Goal: Task Accomplishment & Management: Use online tool/utility

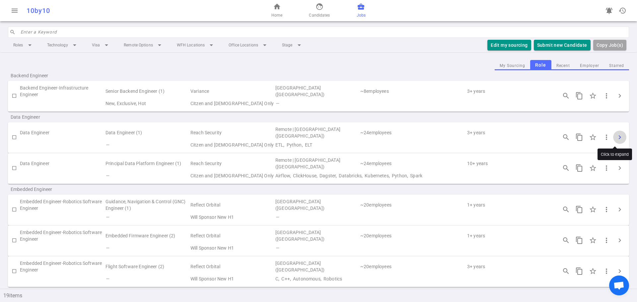
click at [616, 137] on span "chevron_right" at bounding box center [620, 137] width 8 height 8
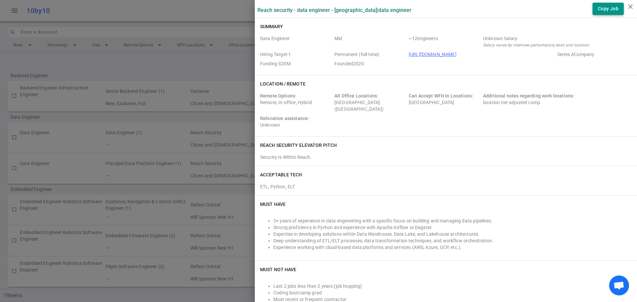
click at [600, 10] on button "Copy Job" at bounding box center [608, 9] width 31 height 12
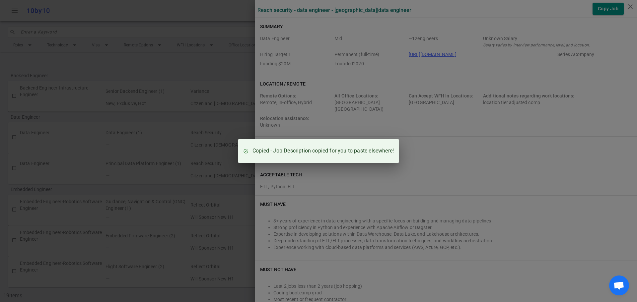
click at [161, 188] on div "Copied - Job Description copied for you to paste elsewhere!" at bounding box center [318, 151] width 637 height 302
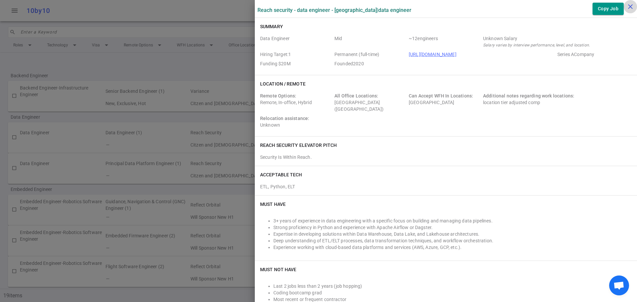
click at [630, 6] on icon "close" at bounding box center [630, 7] width 8 height 8
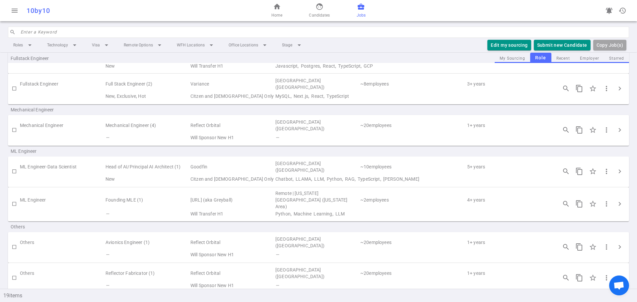
scroll to position [471, 0]
